Goal: Transaction & Acquisition: Purchase product/service

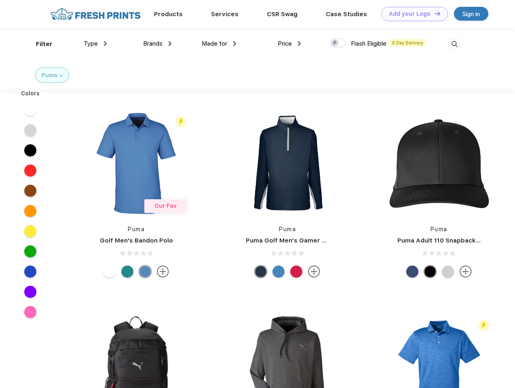
click at [411, 14] on link "Add your Logo Design Tool" at bounding box center [414, 14] width 67 height 14
click at [0, 0] on div "Design Tool" at bounding box center [0, 0] width 0 height 0
click at [434, 13] on link "Add your Logo Design Tool" at bounding box center [414, 14] width 67 height 14
click at [39, 44] on div "Filter" at bounding box center [44, 44] width 17 height 9
click at [95, 44] on span "Type" at bounding box center [91, 43] width 14 height 7
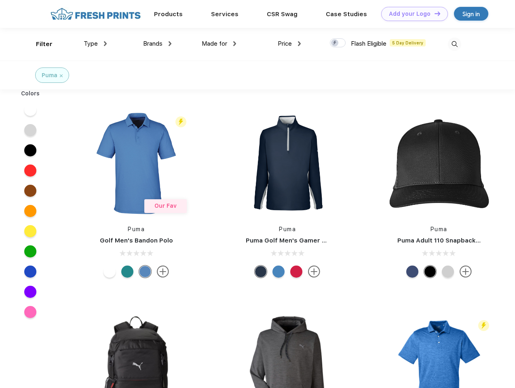
click at [157, 44] on span "Brands" at bounding box center [152, 43] width 19 height 7
click at [219, 44] on span "Made for" at bounding box center [214, 43] width 25 height 7
click at [289, 44] on span "Price" at bounding box center [285, 43] width 14 height 7
click at [338, 43] on div at bounding box center [338, 42] width 16 height 9
click at [335, 43] on input "checkbox" at bounding box center [332, 40] width 5 height 5
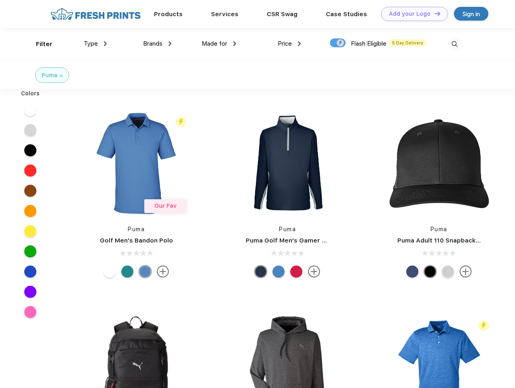
click at [454, 44] on img at bounding box center [454, 44] width 13 height 13
